Goal: Obtain resource: Download file/media

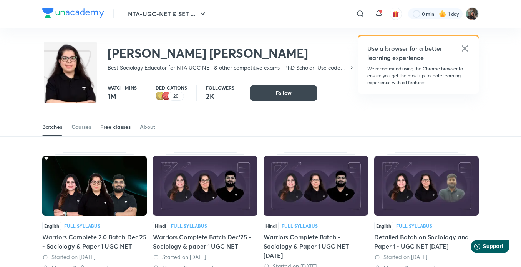
click at [120, 128] on div "Free classes" at bounding box center [115, 127] width 30 height 8
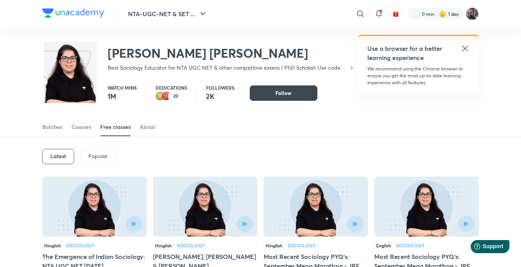
click at [56, 160] on div "Latest" at bounding box center [58, 156] width 32 height 15
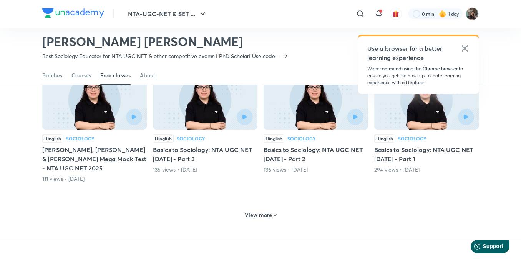
scroll to position [356, 0]
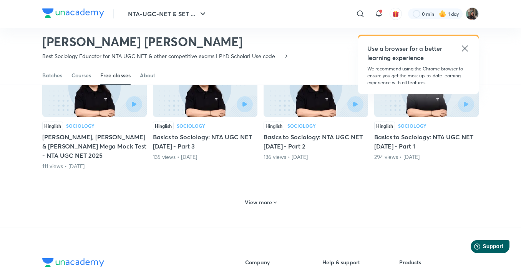
click at [278, 196] on div "View more" at bounding box center [261, 202] width 38 height 12
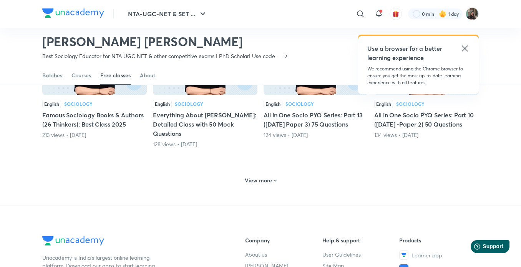
scroll to position [817, 0]
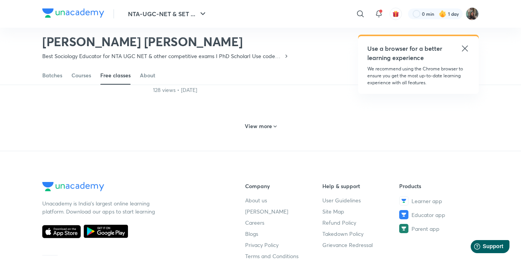
click at [273, 123] on icon at bounding box center [275, 126] width 6 height 6
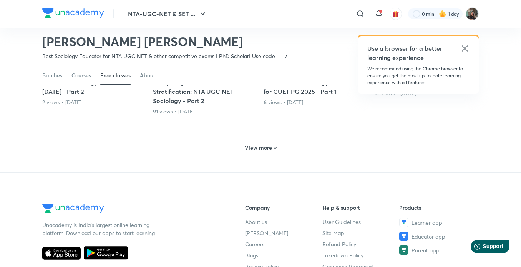
scroll to position [1201, 0]
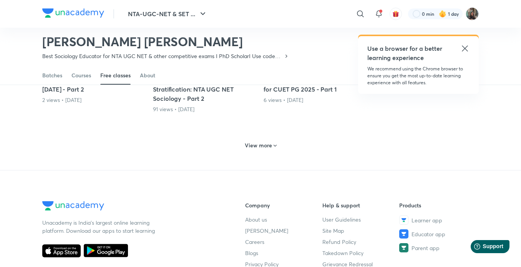
click at [260, 141] on h6 "View more" at bounding box center [258, 145] width 27 height 8
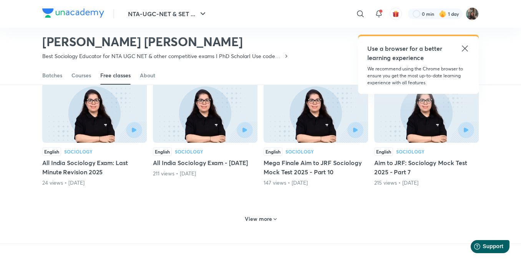
scroll to position [1523, 0]
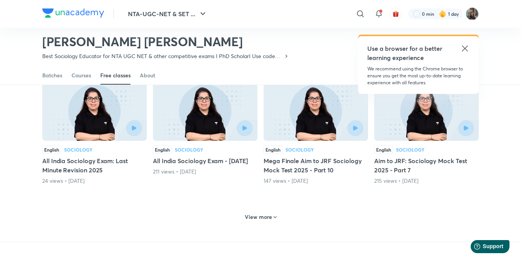
click at [248, 213] on h6 "View more" at bounding box center [258, 217] width 27 height 8
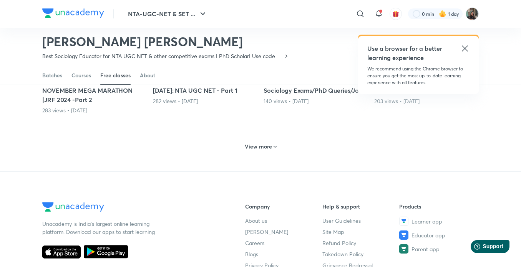
scroll to position [2000, 0]
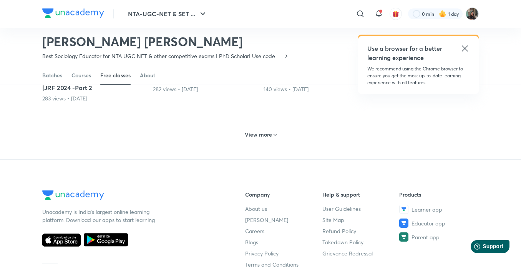
click at [272, 133] on icon at bounding box center [275, 135] width 6 height 6
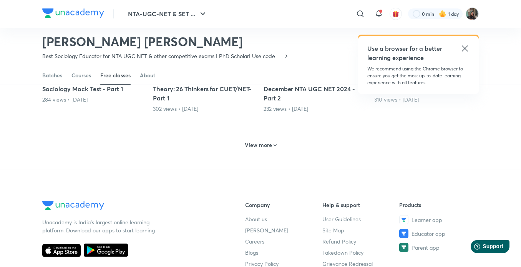
scroll to position [2384, 0]
click at [267, 147] on h6 "View more" at bounding box center [258, 145] width 27 height 8
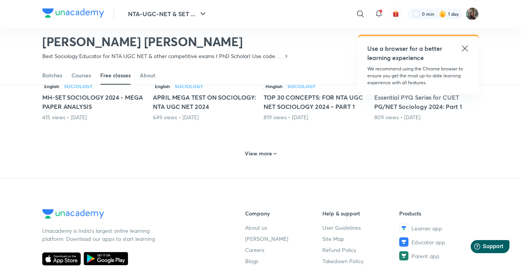
scroll to position [2783, 0]
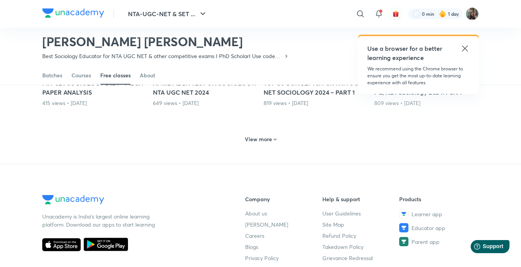
click at [265, 137] on h6 "View more" at bounding box center [258, 139] width 27 height 8
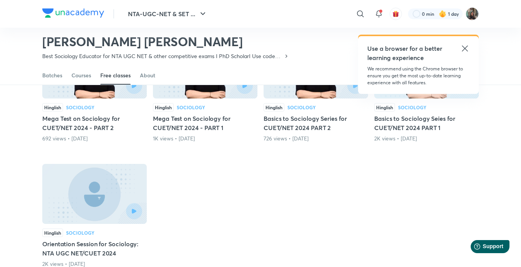
scroll to position [2983, 0]
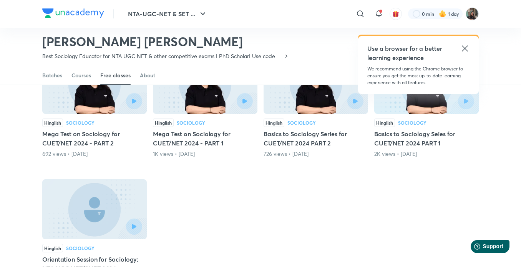
click at [465, 49] on icon at bounding box center [465, 48] width 6 height 6
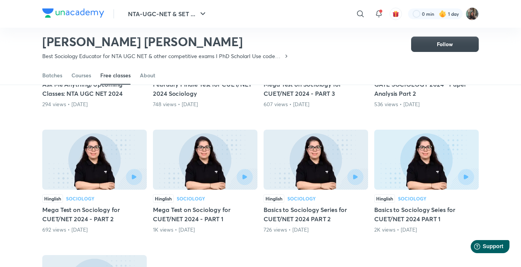
scroll to position [2906, 0]
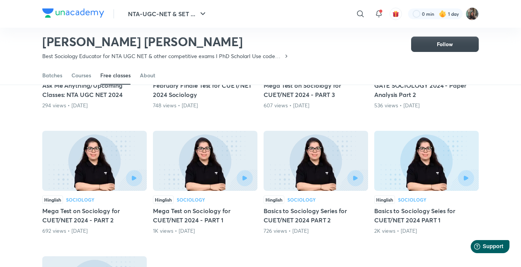
click at [287, 215] on h5 "Basics to Sociology Series for CUET/NET 2024 PART 2" at bounding box center [315, 215] width 104 height 18
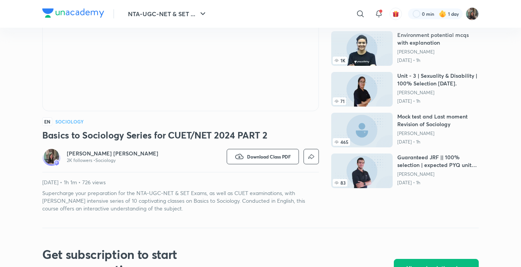
scroll to position [127, 0]
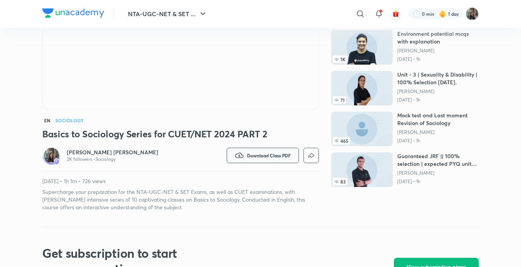
click at [273, 158] on span "Download Class PDF" at bounding box center [269, 155] width 44 height 6
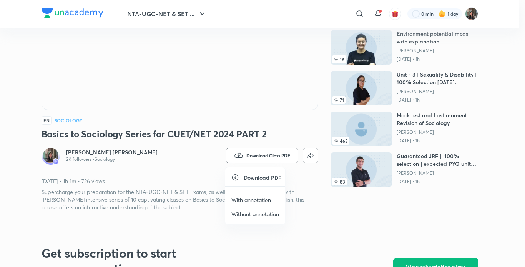
click at [259, 195] on li "With annotation" at bounding box center [255, 199] width 60 height 14
click at [258, 198] on p "With annotation" at bounding box center [251, 199] width 40 height 8
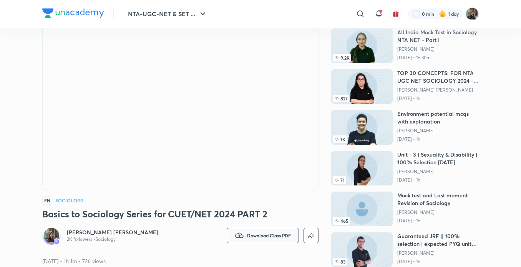
scroll to position [0, 0]
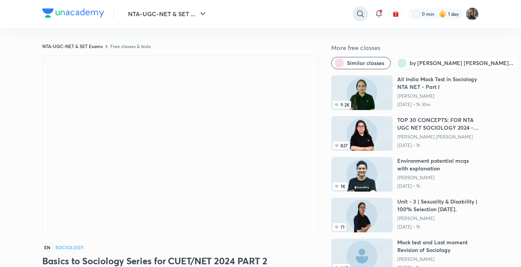
click at [358, 21] on div at bounding box center [360, 13] width 15 height 15
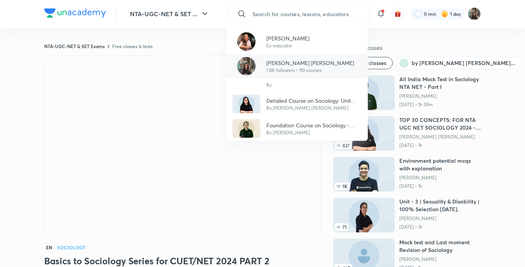
click at [302, 58] on div "[PERSON_NAME] [PERSON_NAME] 1.8K followers • 110 courses" at bounding box center [296, 66] width 141 height 25
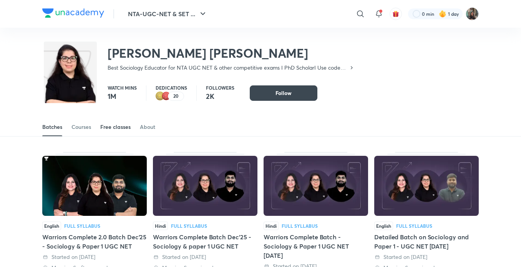
click at [107, 124] on div "Free classes" at bounding box center [115, 127] width 30 height 8
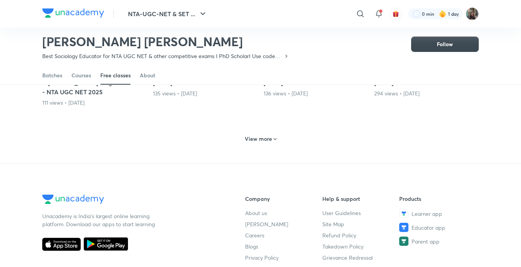
scroll to position [421, 0]
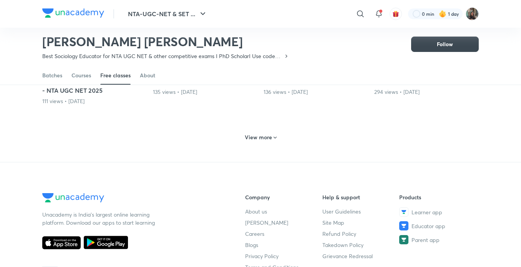
click at [271, 133] on h6 "View more" at bounding box center [258, 137] width 27 height 8
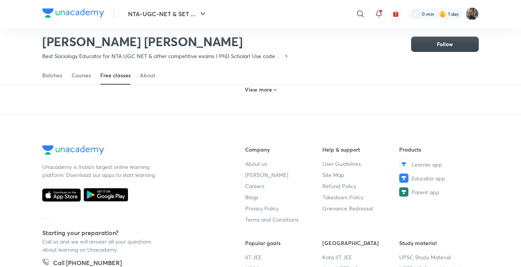
scroll to position [811, 0]
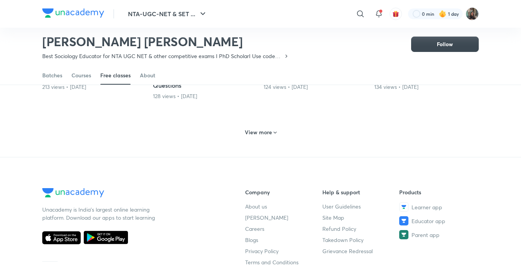
click at [271, 128] on div "View more" at bounding box center [261, 132] width 38 height 12
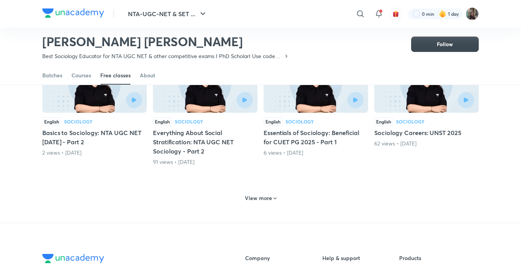
scroll to position [1149, 0]
click at [252, 195] on div "View more" at bounding box center [260, 197] width 436 height 20
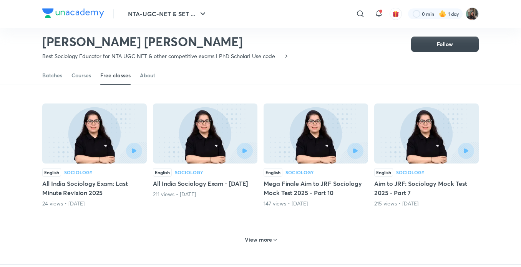
scroll to position [1543, 0]
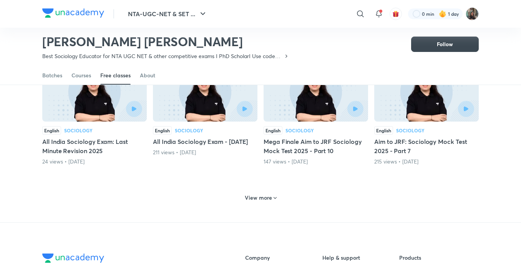
click at [252, 194] on h6 "View more" at bounding box center [258, 198] width 27 height 8
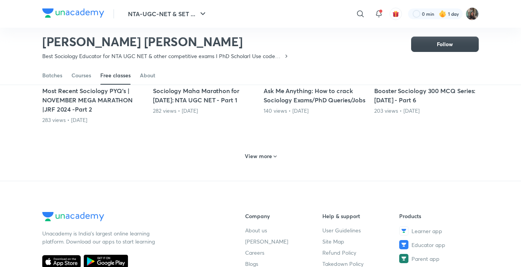
scroll to position [1979, 0]
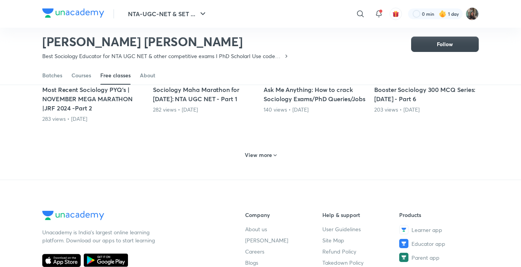
click at [264, 155] on h6 "View more" at bounding box center [258, 155] width 27 height 8
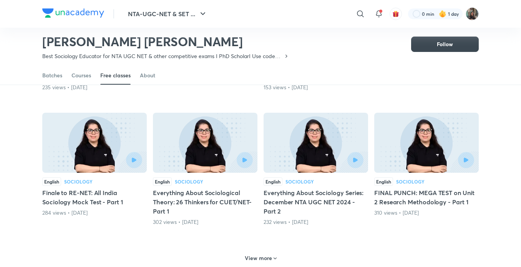
scroll to position [2298, 0]
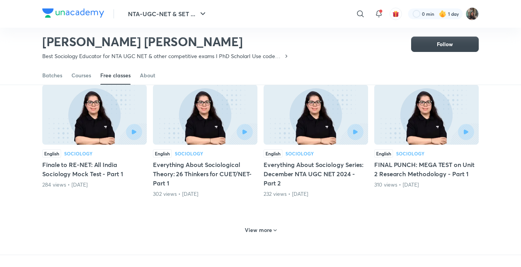
click at [267, 230] on h6 "View more" at bounding box center [258, 230] width 27 height 8
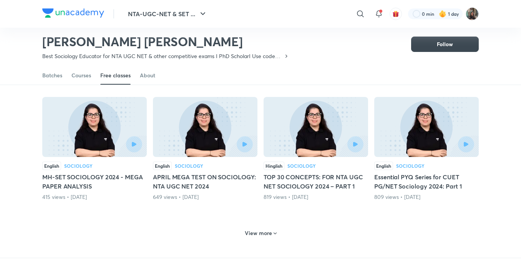
scroll to position [2740, 0]
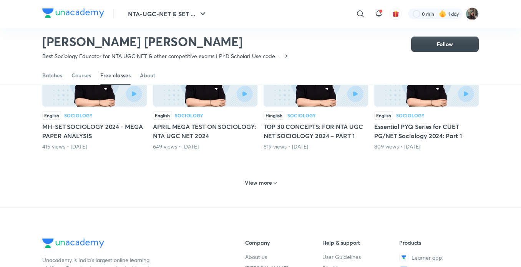
click at [267, 185] on h6 "View more" at bounding box center [258, 183] width 27 height 8
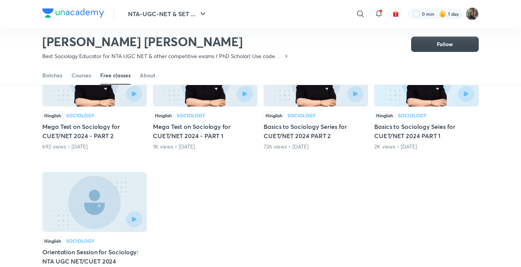
scroll to position [2981, 0]
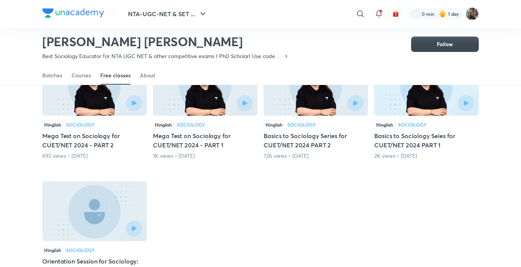
click at [194, 143] on h5 "Mega Test on Sociology for CUET/NET 2024 - PART 1" at bounding box center [205, 140] width 104 height 18
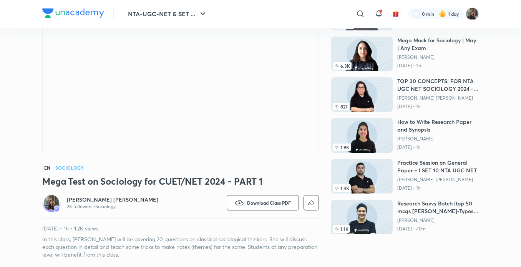
scroll to position [80, 0]
click at [275, 195] on button "Download Class PDF" at bounding box center [263, 201] width 72 height 15
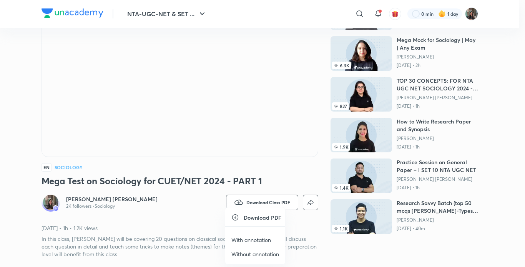
click at [265, 238] on p "With annotation" at bounding box center [251, 239] width 40 height 8
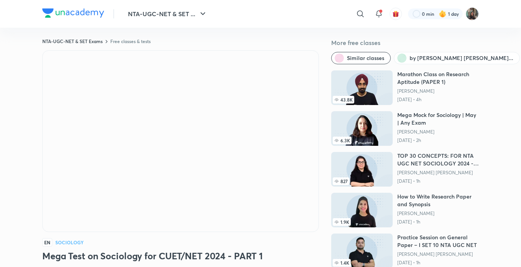
scroll to position [0, 0]
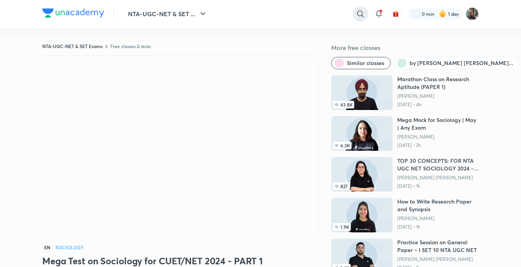
click at [363, 10] on icon at bounding box center [360, 13] width 9 height 9
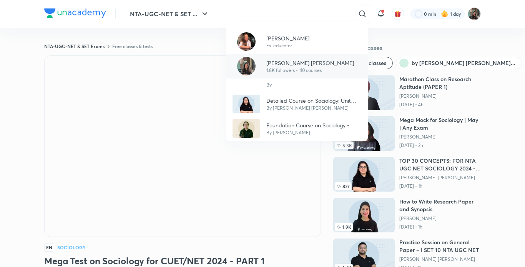
click at [294, 69] on p "1.8K followers • 110 courses" at bounding box center [310, 70] width 88 height 7
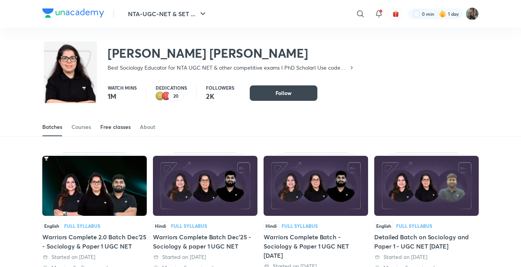
click at [108, 127] on div "Free classes" at bounding box center [115, 127] width 30 height 8
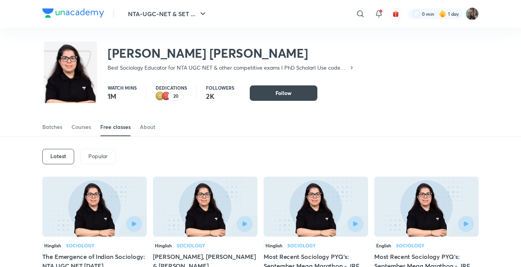
click at [50, 158] on h6 "Latest" at bounding box center [58, 156] width 16 height 6
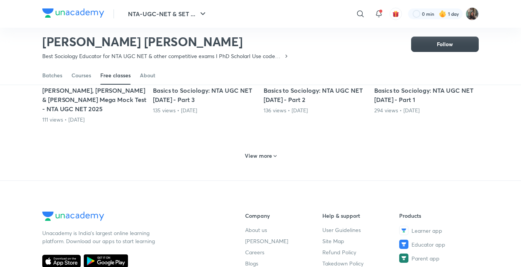
scroll to position [409, 0]
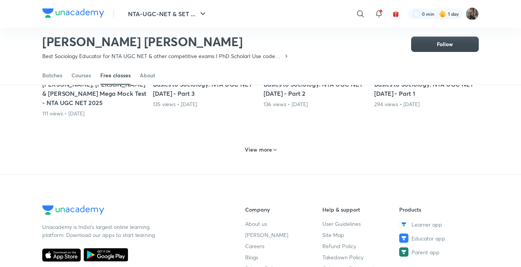
click at [266, 143] on div "View more" at bounding box center [261, 149] width 38 height 12
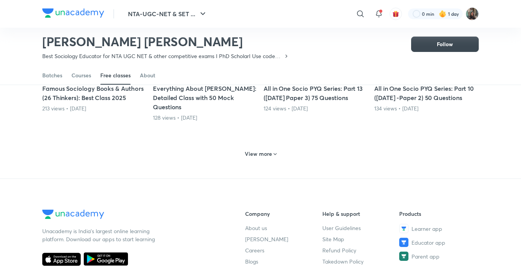
scroll to position [793, 0]
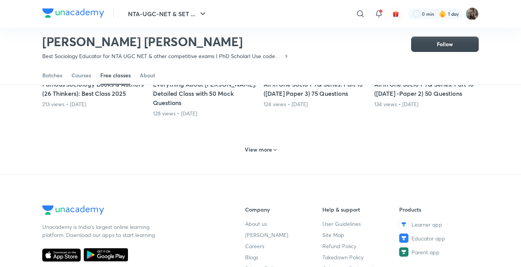
click at [271, 146] on h6 "View more" at bounding box center [258, 150] width 27 height 8
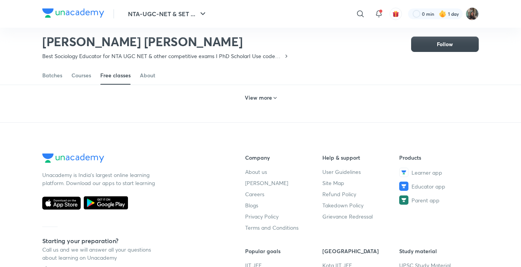
scroll to position [1249, 0]
click at [266, 93] on h6 "View more" at bounding box center [258, 97] width 27 height 8
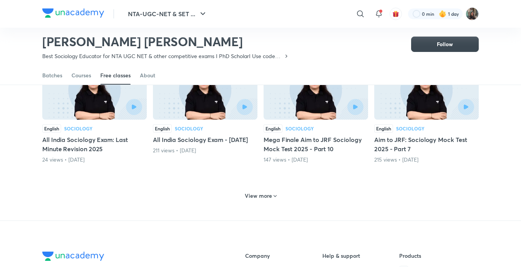
scroll to position [1563, 0]
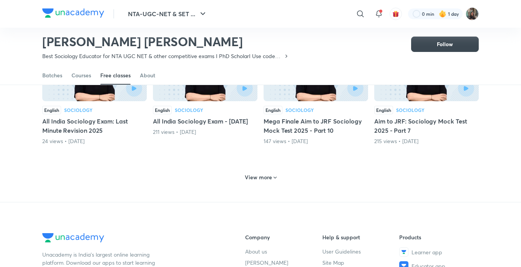
click at [262, 173] on h6 "View more" at bounding box center [258, 177] width 27 height 8
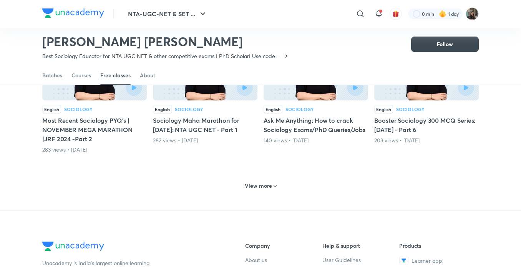
scroll to position [1962, 0]
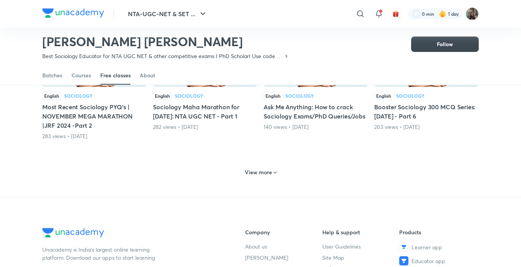
click at [257, 174] on h6 "View more" at bounding box center [258, 172] width 27 height 8
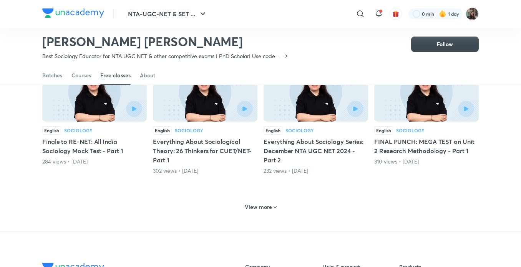
scroll to position [2371, 0]
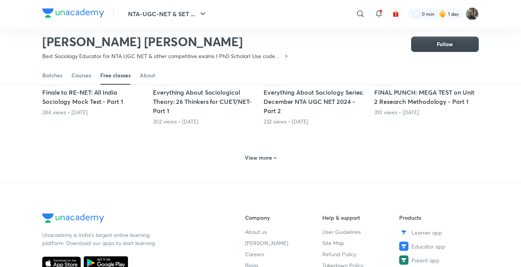
click at [265, 153] on div "View more" at bounding box center [261, 157] width 38 height 12
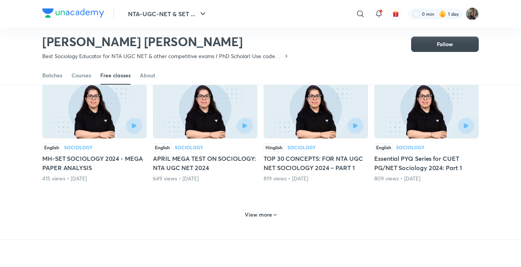
scroll to position [2708, 0]
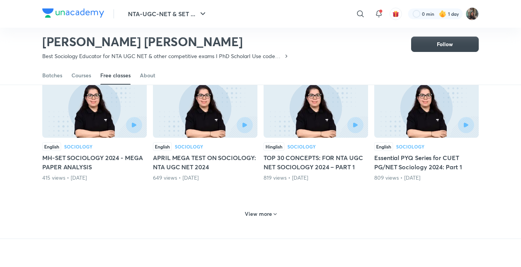
click at [270, 210] on h6 "View more" at bounding box center [258, 214] width 27 height 8
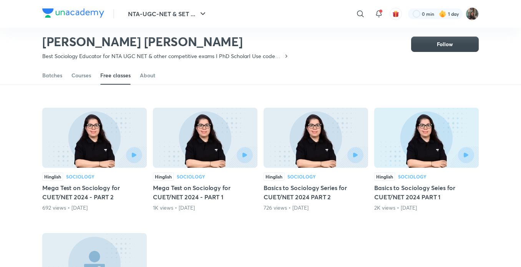
scroll to position [2933, 0]
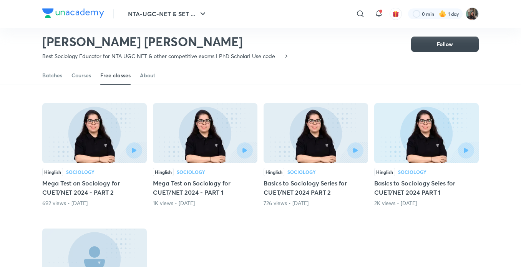
click at [81, 192] on h5 "Mega Test on Sociology for CUET/NET 2024 - PART 2" at bounding box center [94, 187] width 104 height 18
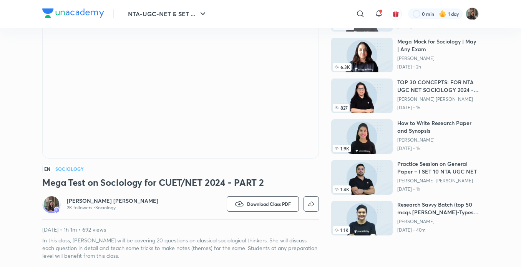
scroll to position [84, 0]
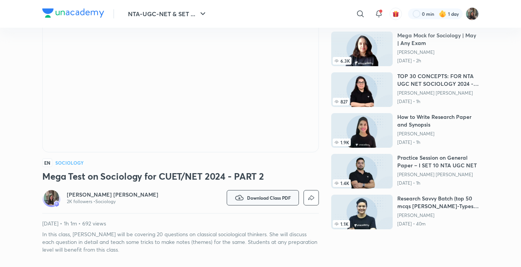
click at [286, 196] on span "Download Class PDF" at bounding box center [269, 197] width 44 height 6
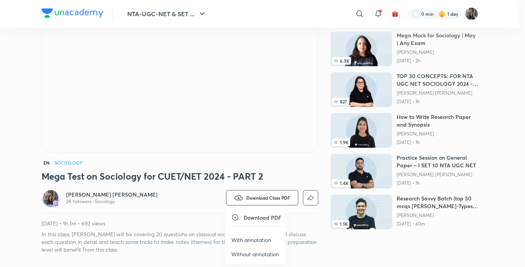
click at [248, 238] on p "With annotation" at bounding box center [251, 239] width 40 height 8
